Goal: Task Accomplishment & Management: Manage account settings

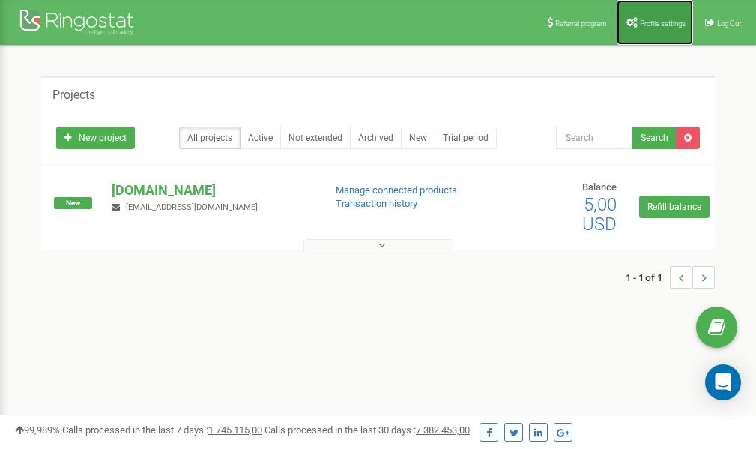
click at [658, 24] on span "Profile settings" at bounding box center [663, 23] width 46 height 8
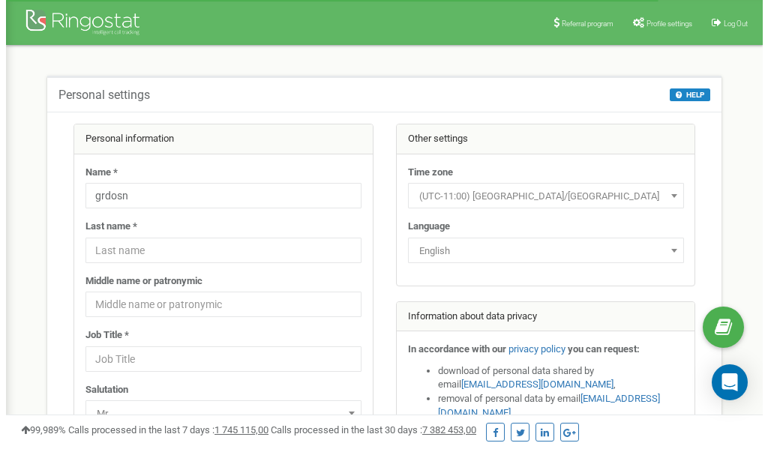
scroll to position [75, 0]
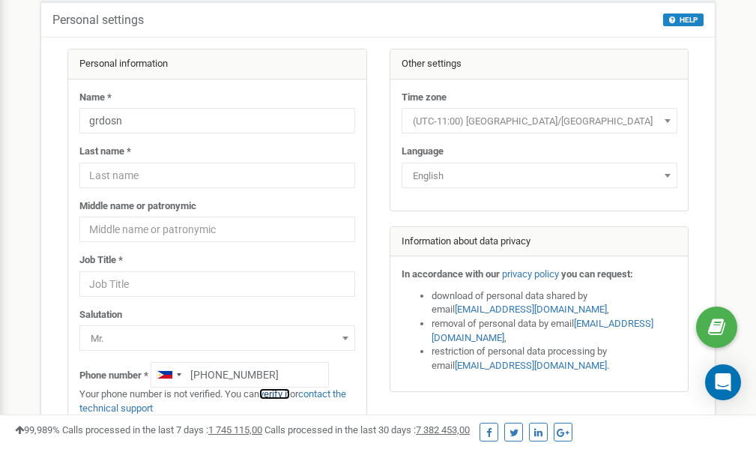
click at [283, 393] on link "verify it" at bounding box center [274, 393] width 31 height 11
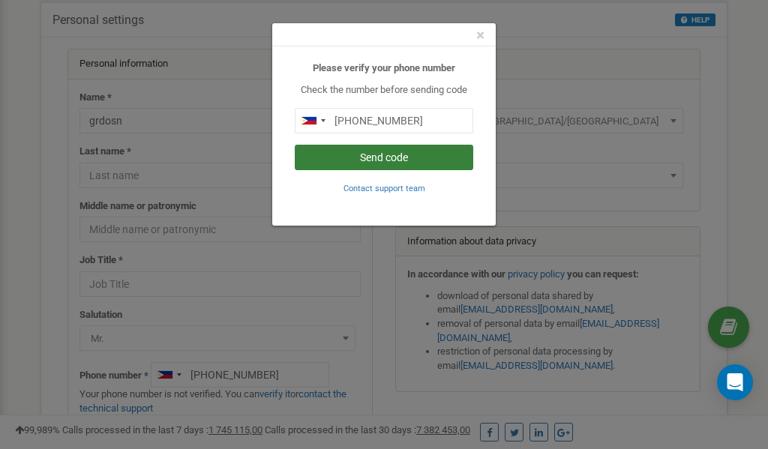
click at [384, 157] on button "Send code" at bounding box center [384, 157] width 178 height 25
